Goal: Complete application form

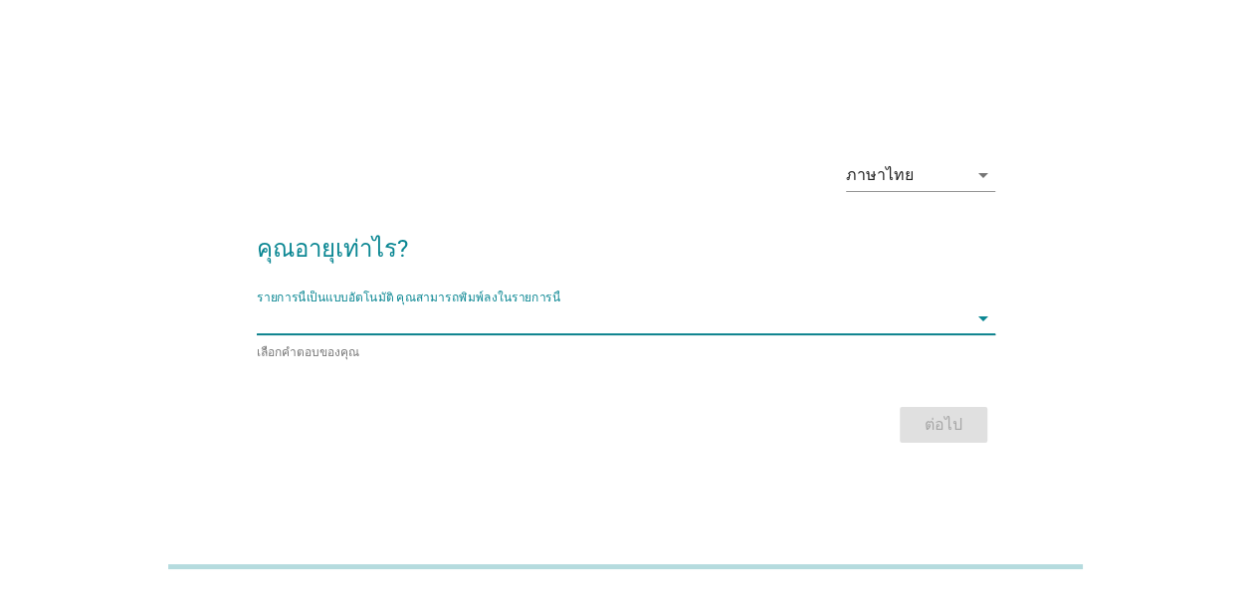
click at [832, 309] on input "รายการนี้เป็นแบบอัตโนมัติ คุณสามารถพิมพ์ลงในรายการนี้" at bounding box center [612, 319] width 711 height 32
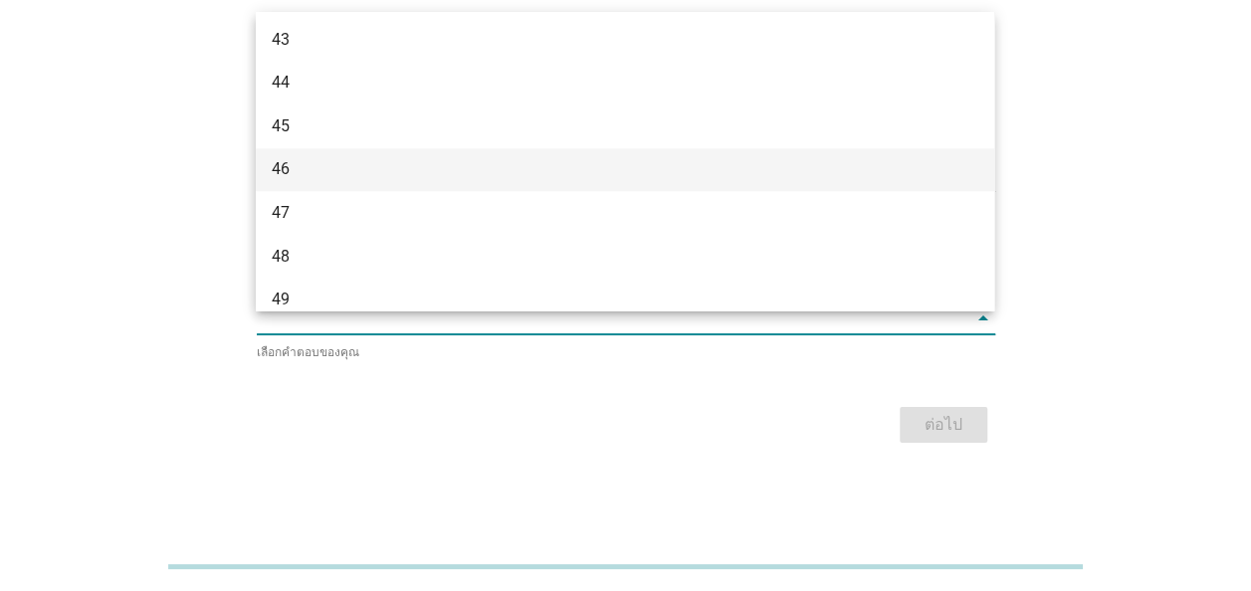
scroll to position [1095, 0]
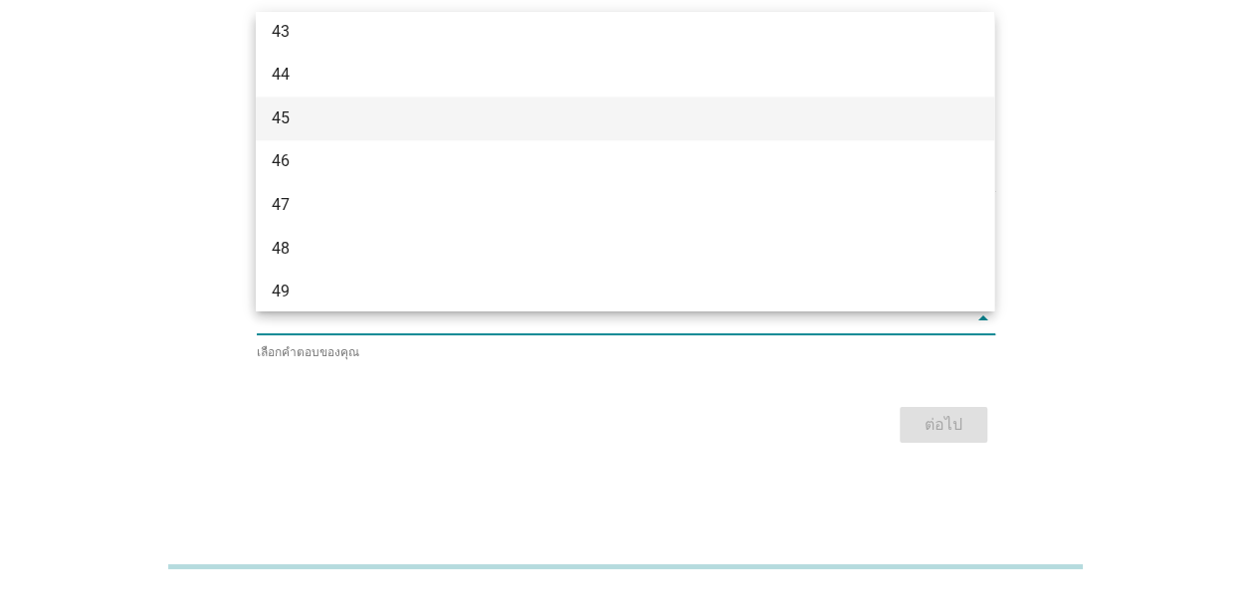
click at [331, 114] on div "45" at bounding box center [596, 118] width 648 height 24
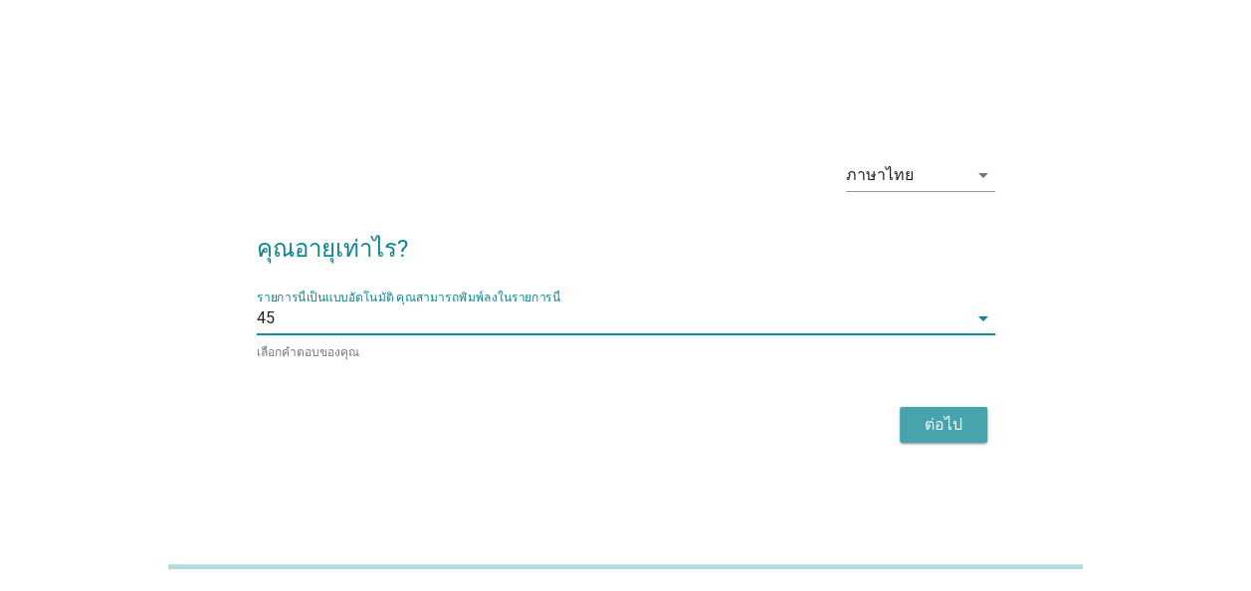
click at [946, 414] on div "ต่อไป" at bounding box center [944, 425] width 56 height 24
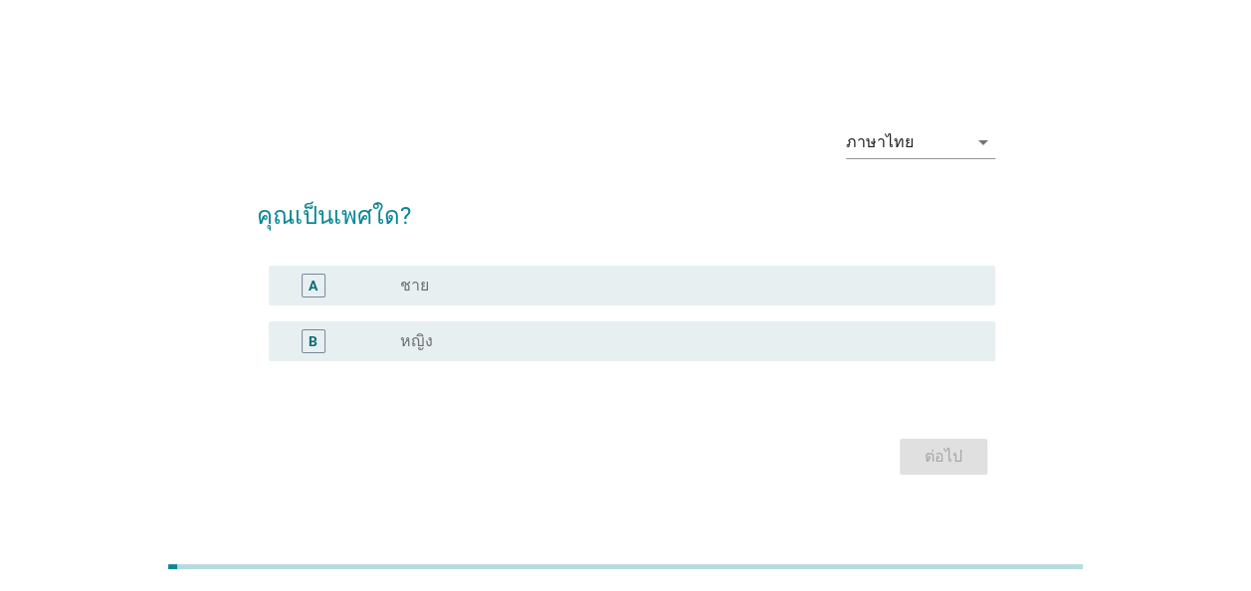
click at [528, 332] on div "radio_button_unchecked หญิง" at bounding box center [681, 341] width 563 height 20
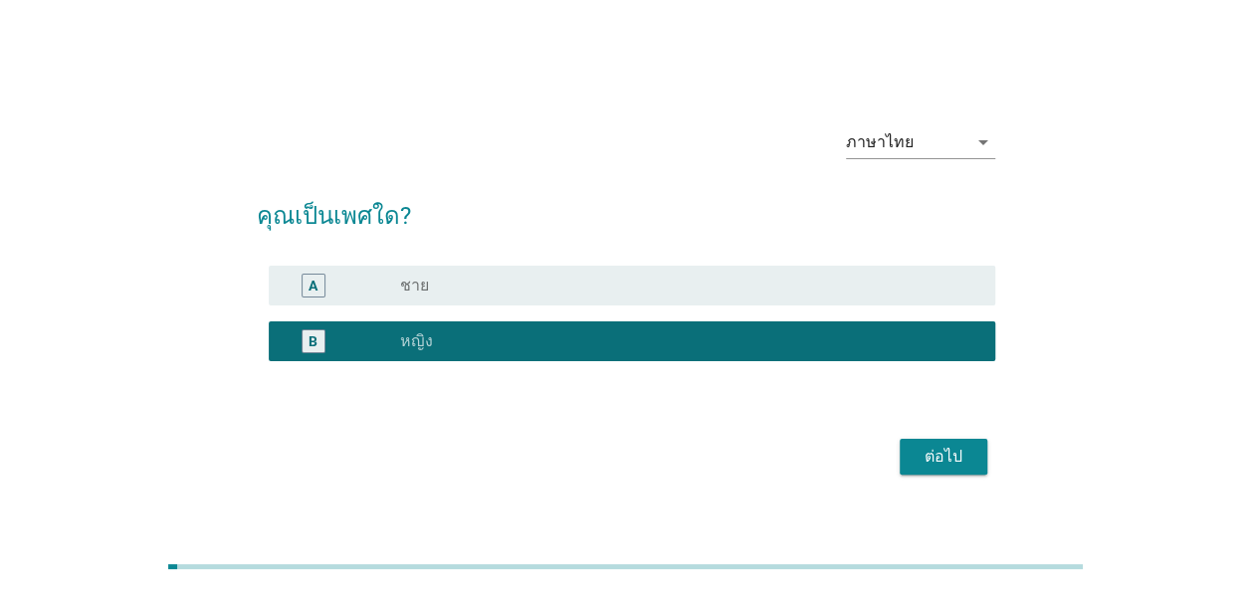
click at [933, 445] on div "ต่อไป" at bounding box center [944, 457] width 56 height 24
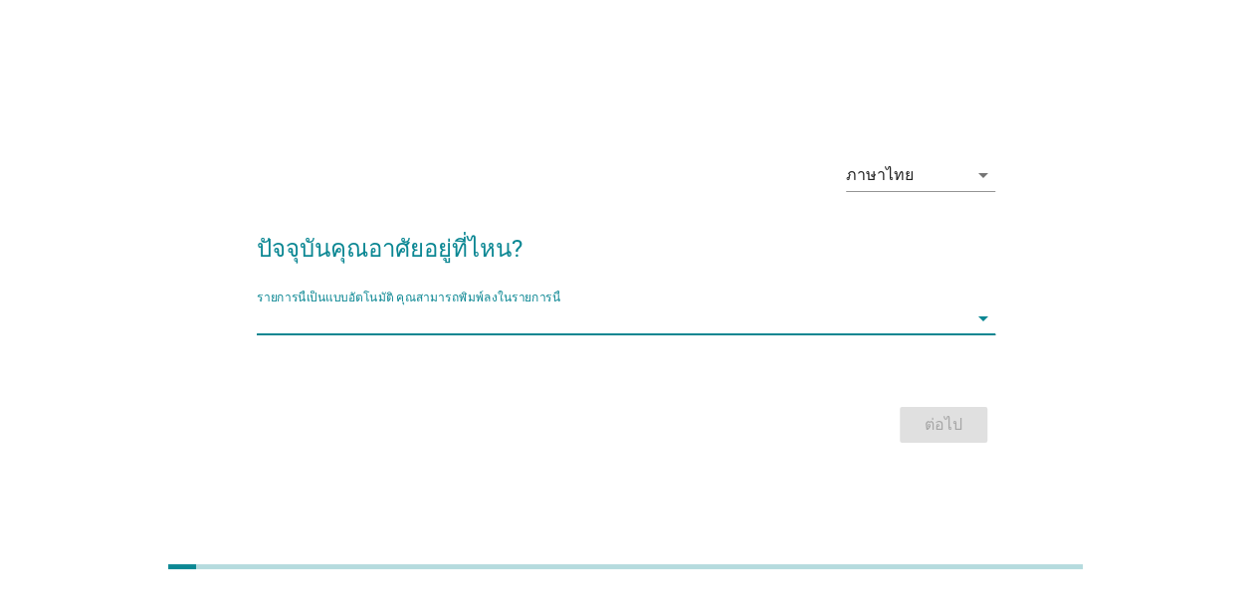
click at [725, 323] on input "รายการนี้เป็นแบบอัตโนมัติ คุณสามารถพิมพ์ลงในรายการนี้" at bounding box center [612, 319] width 711 height 32
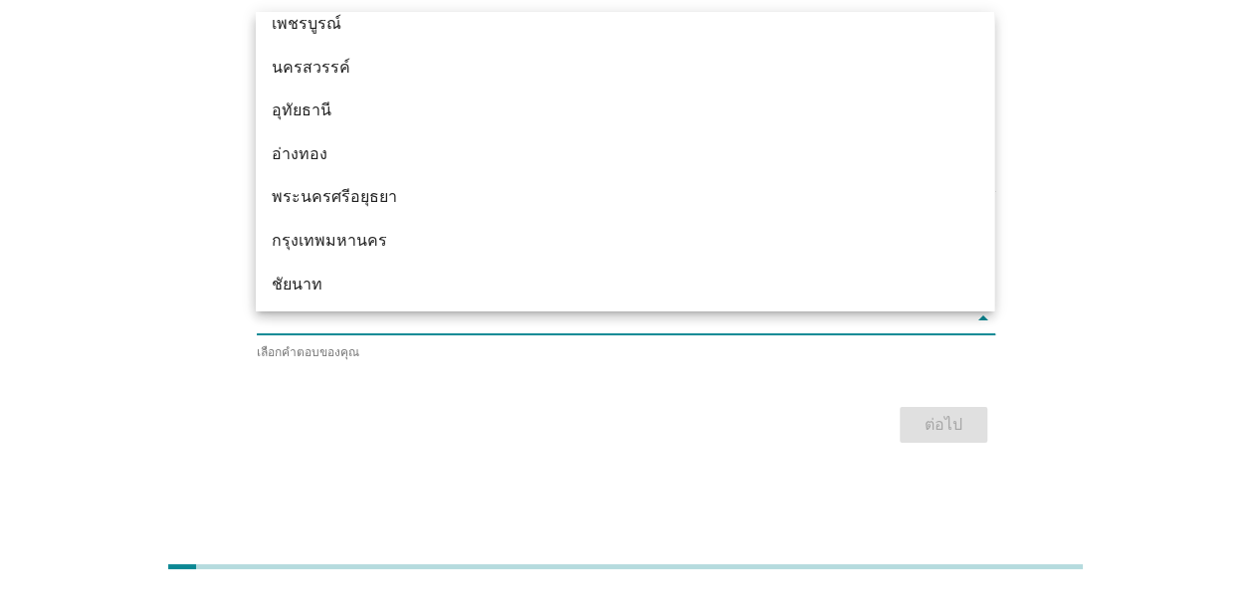
scroll to position [1592, 0]
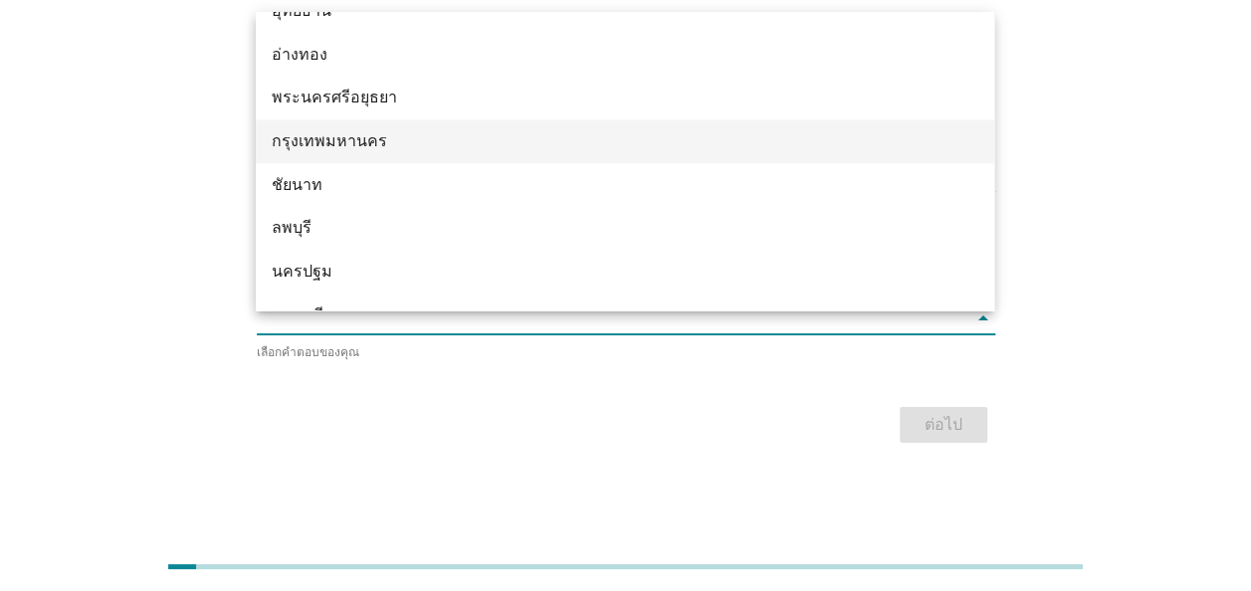
click at [459, 147] on div "กรุงเทพมหานคร" at bounding box center [596, 141] width 648 height 24
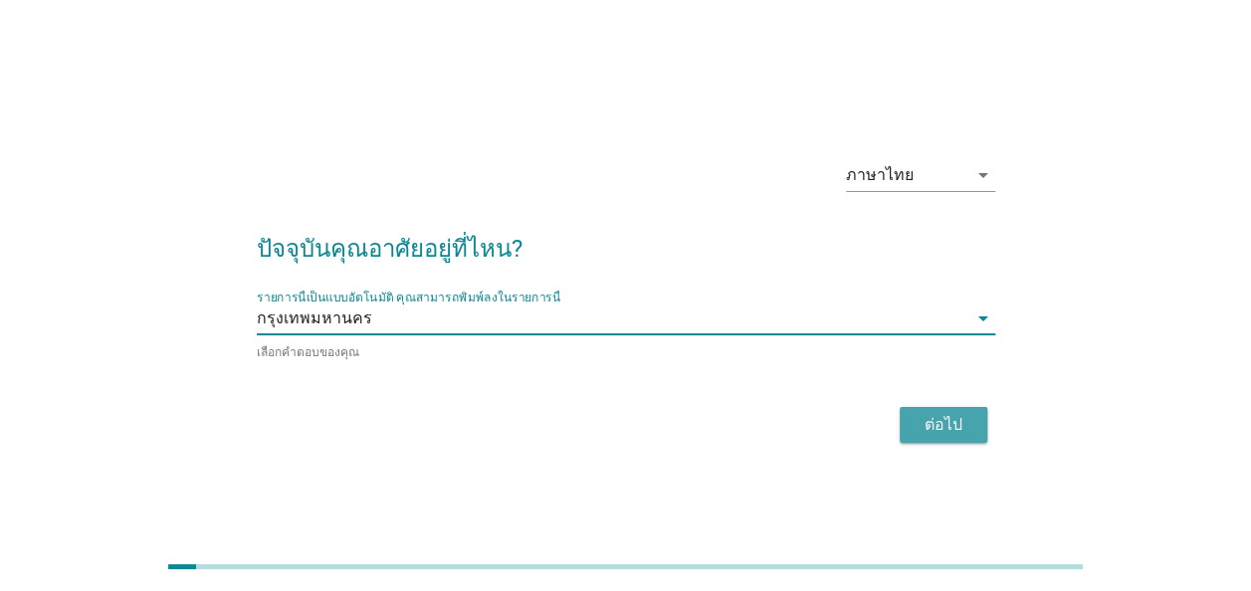
click at [923, 424] on div "ต่อไป" at bounding box center [944, 425] width 56 height 24
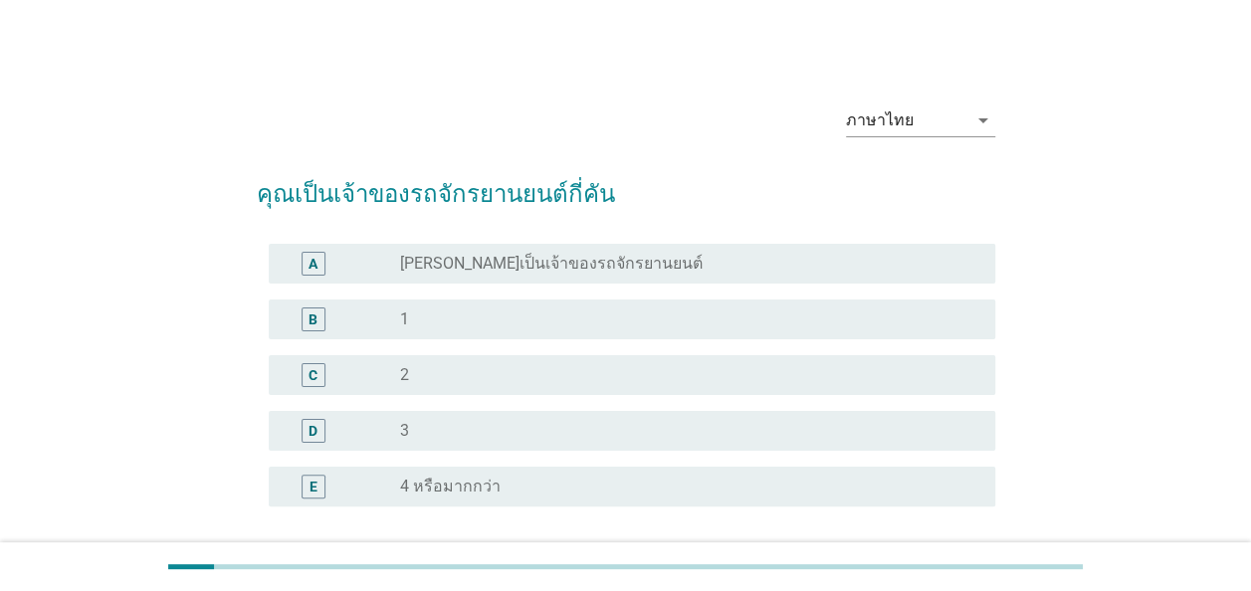
click at [485, 265] on label "[PERSON_NAME]เป็นเจ้าของรถจักรยานยนต์" at bounding box center [551, 264] width 303 height 20
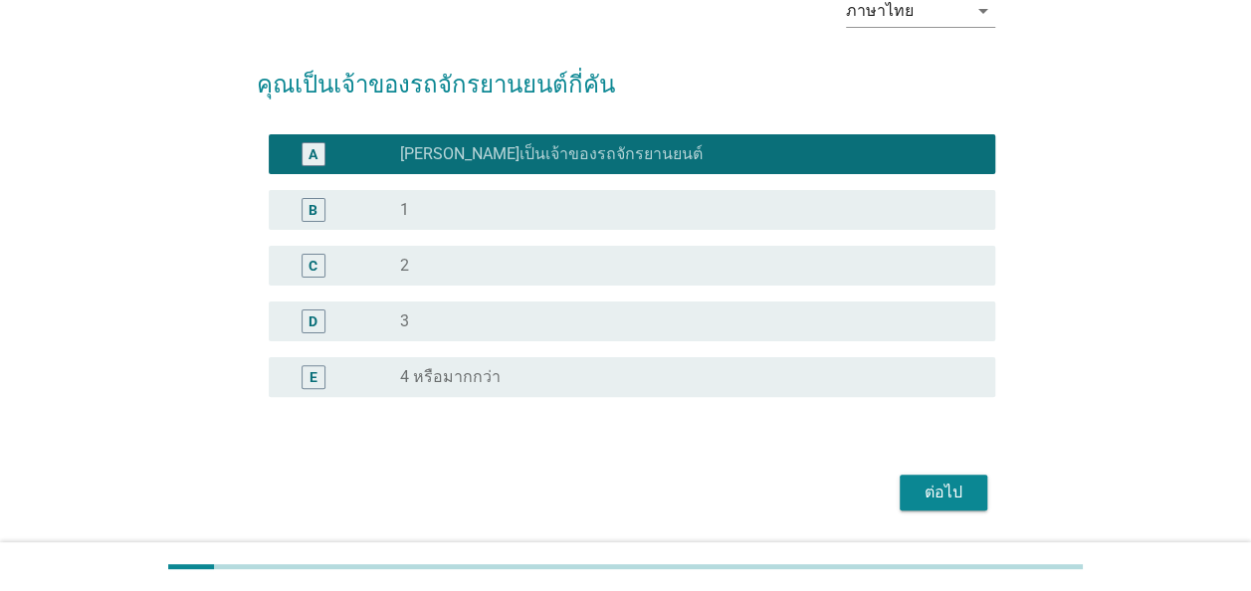
scroll to position [171, 0]
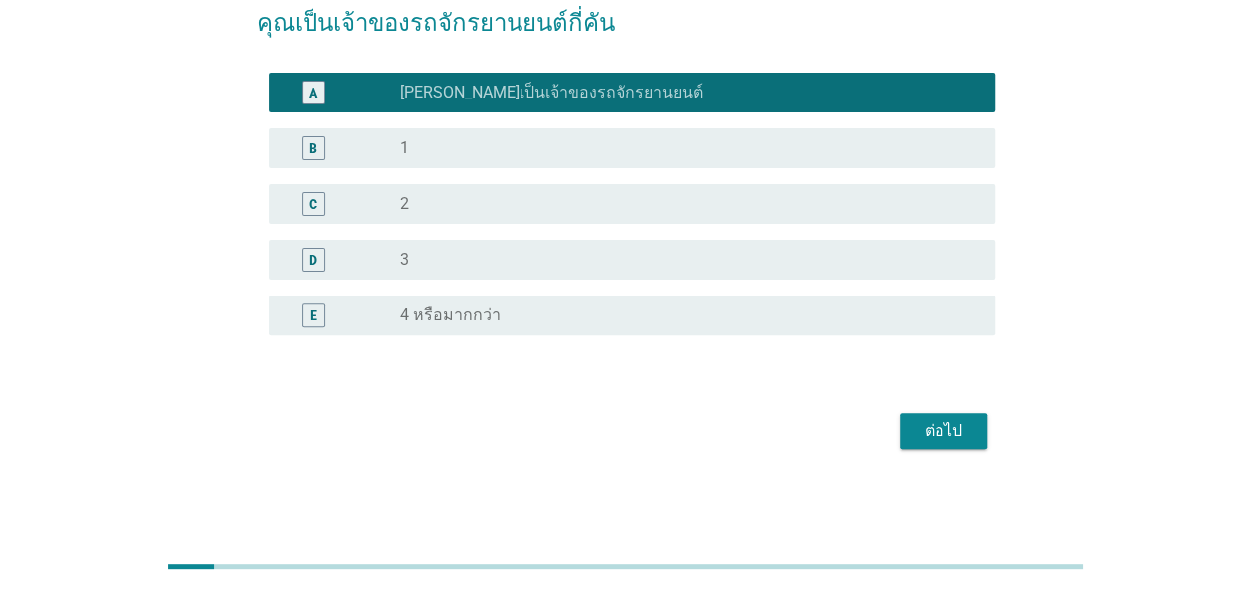
click at [975, 421] on button "ต่อไป" at bounding box center [944, 431] width 88 height 36
